Goal: Find specific page/section: Find specific page/section

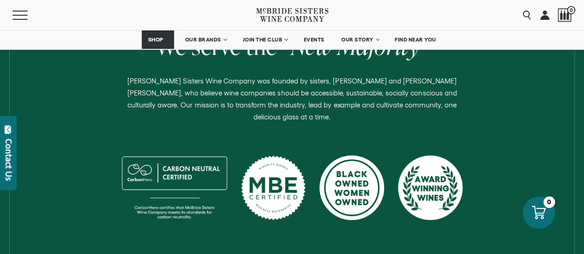
scroll to position [406, 0]
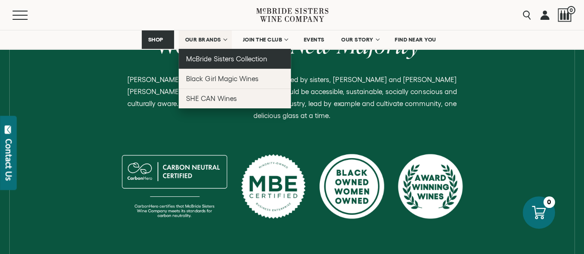
click at [206, 61] on span "McBride Sisters Collection" at bounding box center [226, 59] width 81 height 8
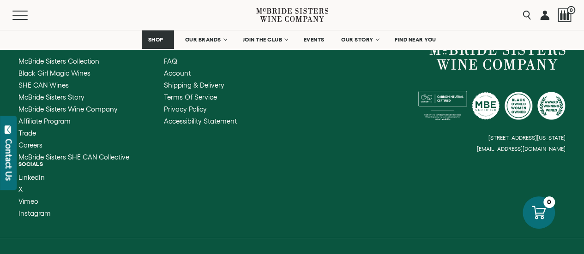
scroll to position [4361, 0]
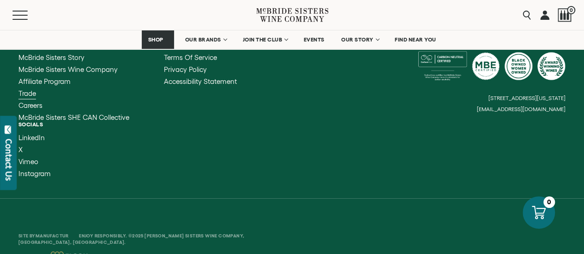
click at [24, 89] on span "Trade" at bounding box center [27, 93] width 18 height 8
